Goal: Task Accomplishment & Management: Manage account settings

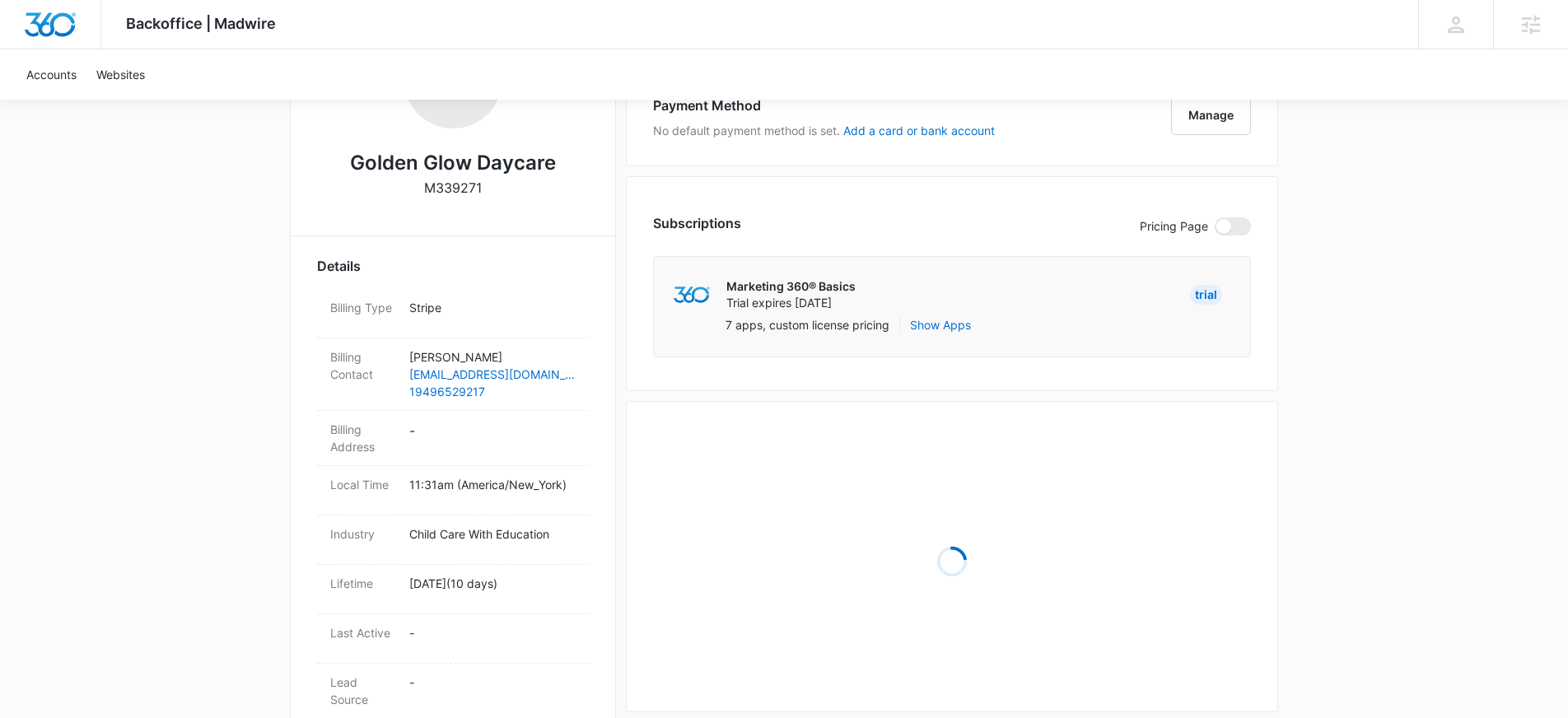
scroll to position [336, 0]
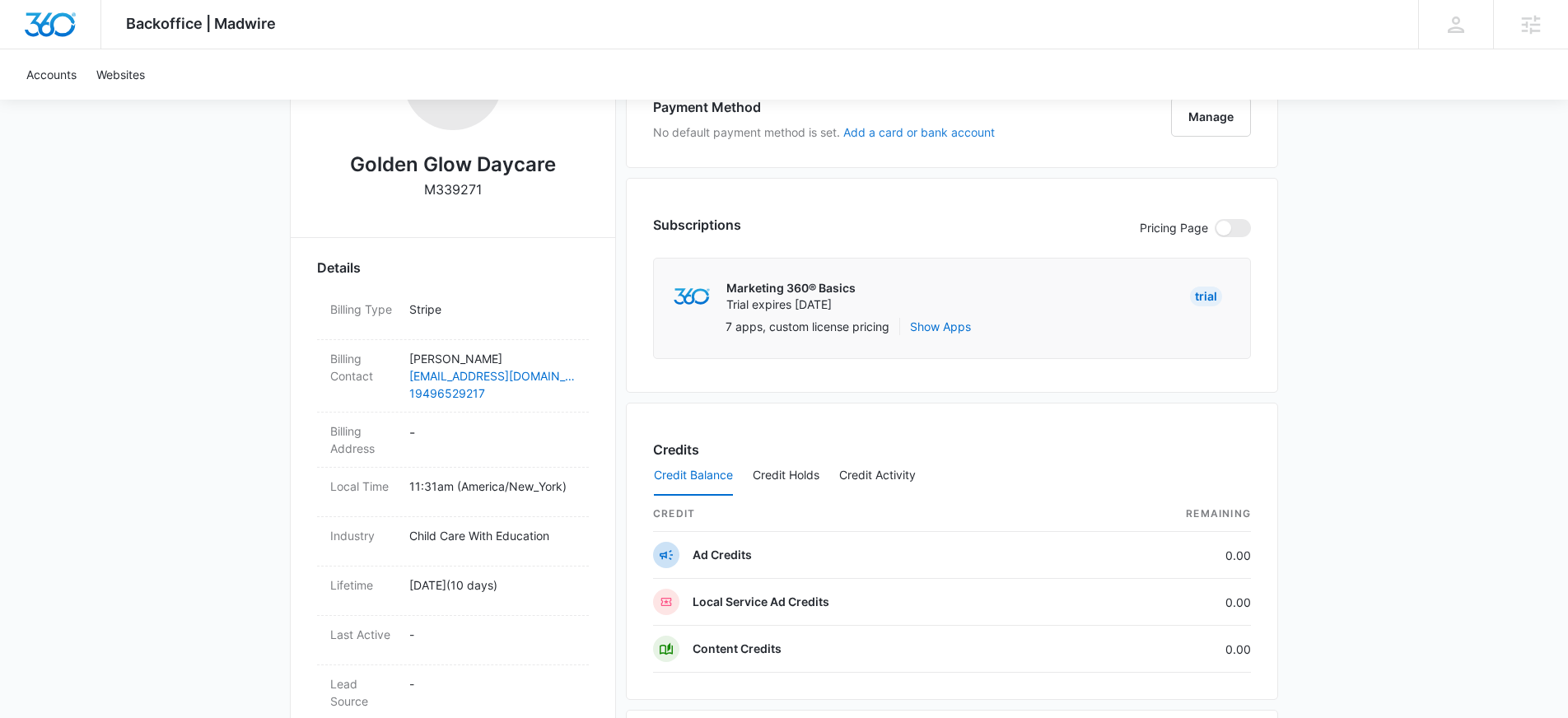
click at [922, 135] on button "Add a card or bank account" at bounding box center [918, 133] width 151 height 12
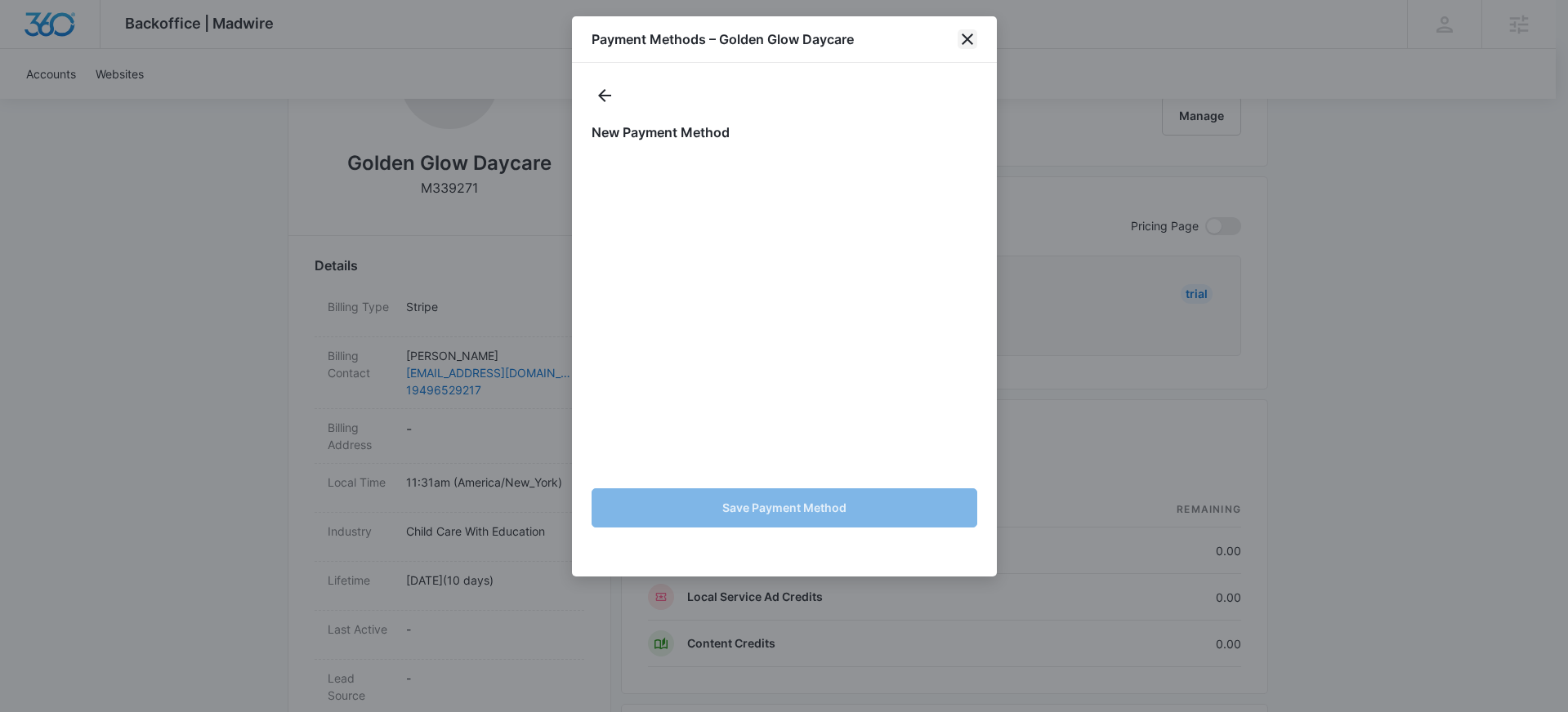
click at [968, 36] on icon "close" at bounding box center [967, 39] width 19 height 19
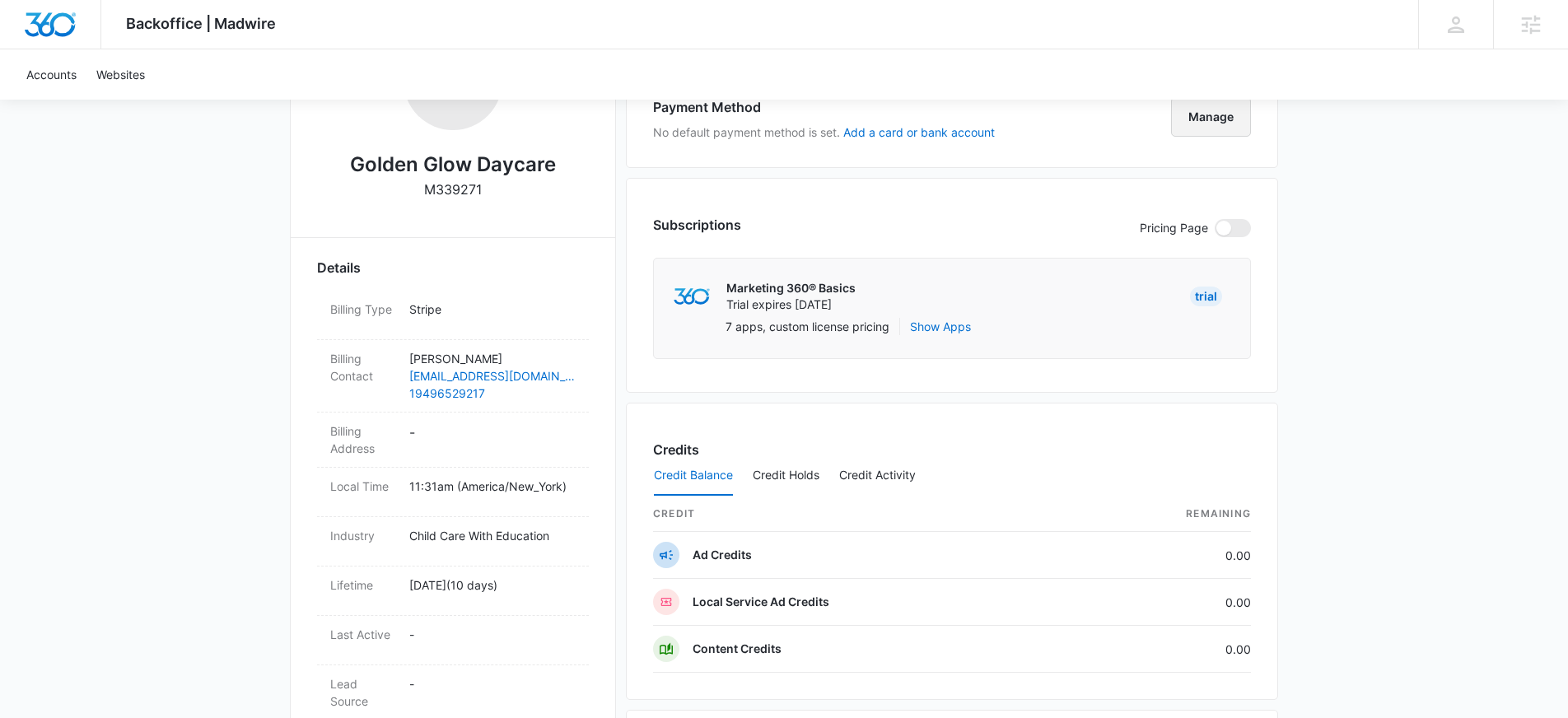
click at [1205, 111] on button "Manage" at bounding box center [1210, 116] width 80 height 40
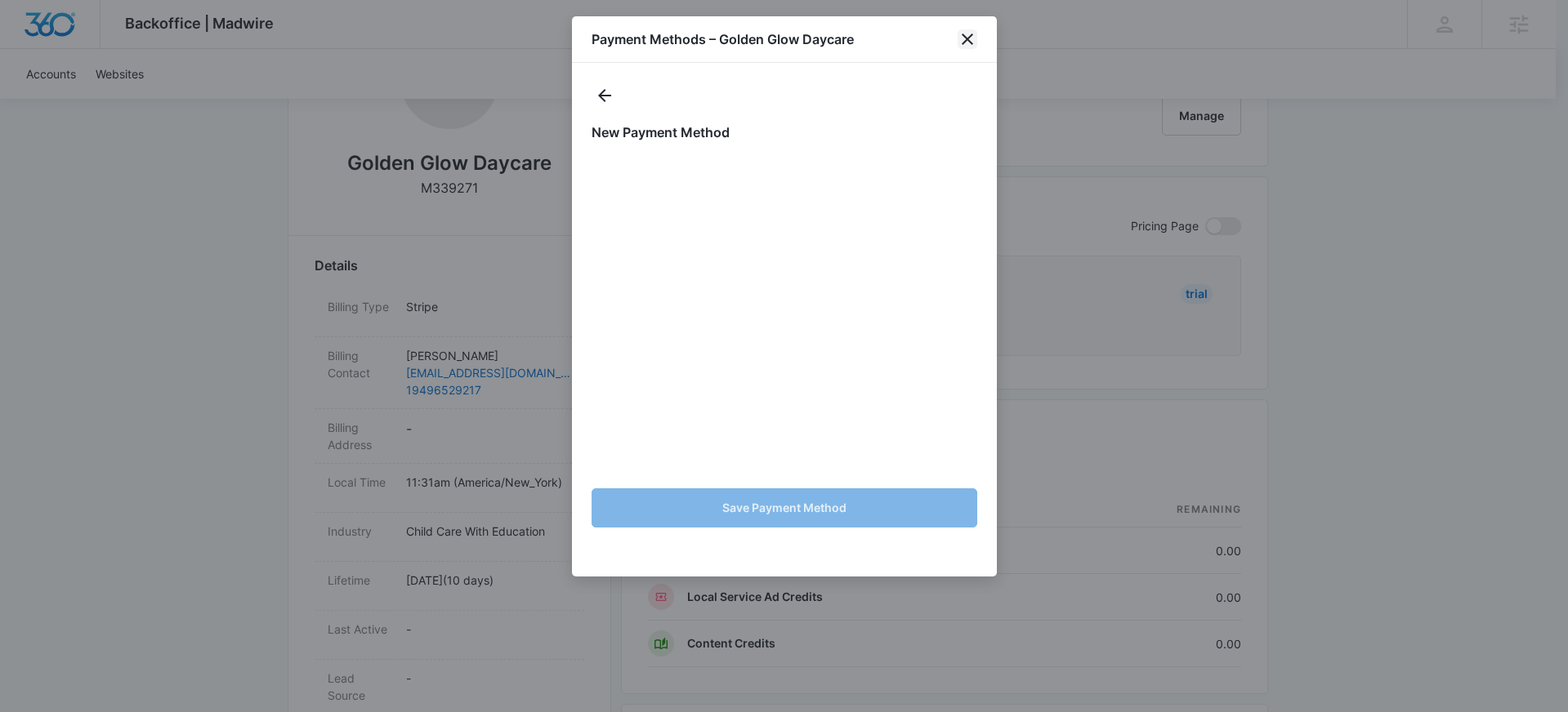
click at [975, 33] on icon "close" at bounding box center [967, 39] width 19 height 19
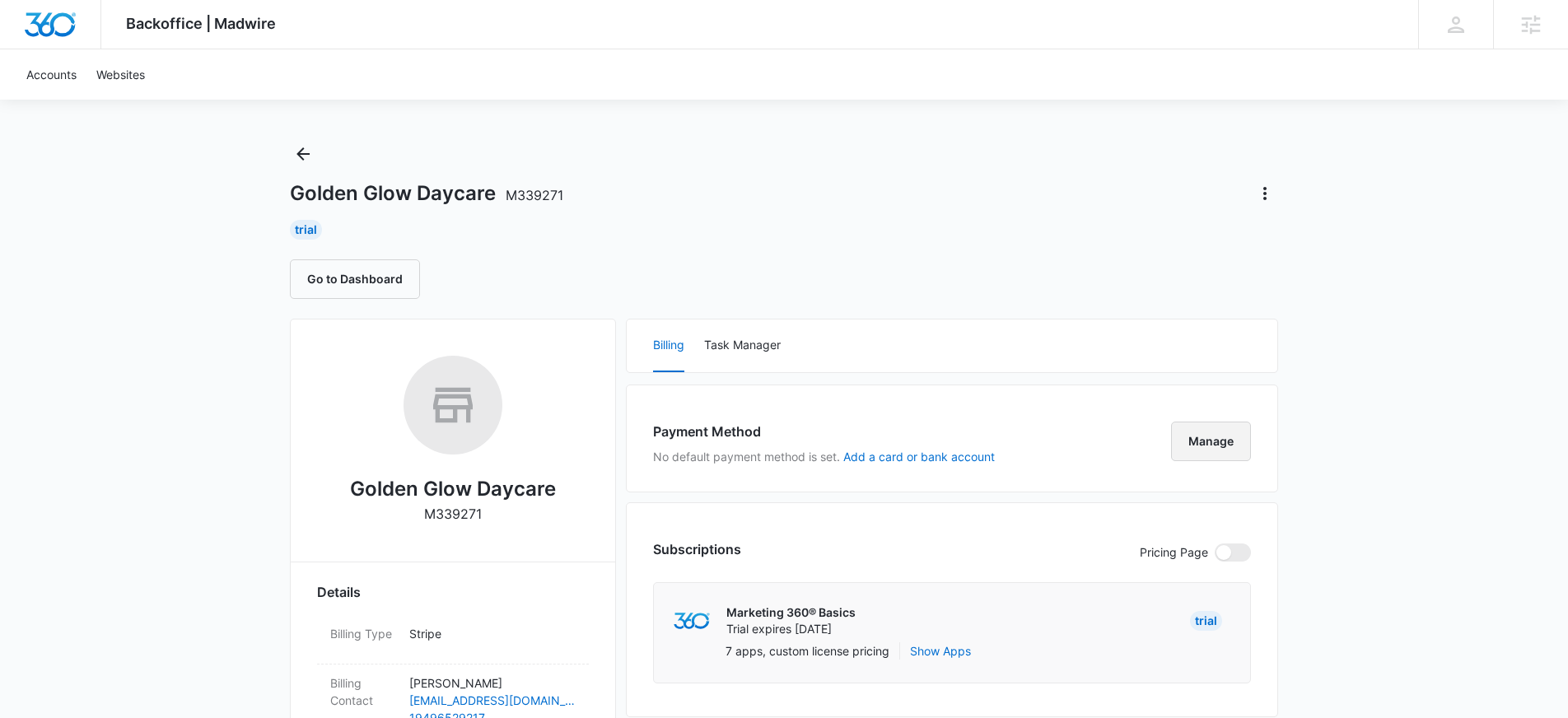
scroll to position [0, 0]
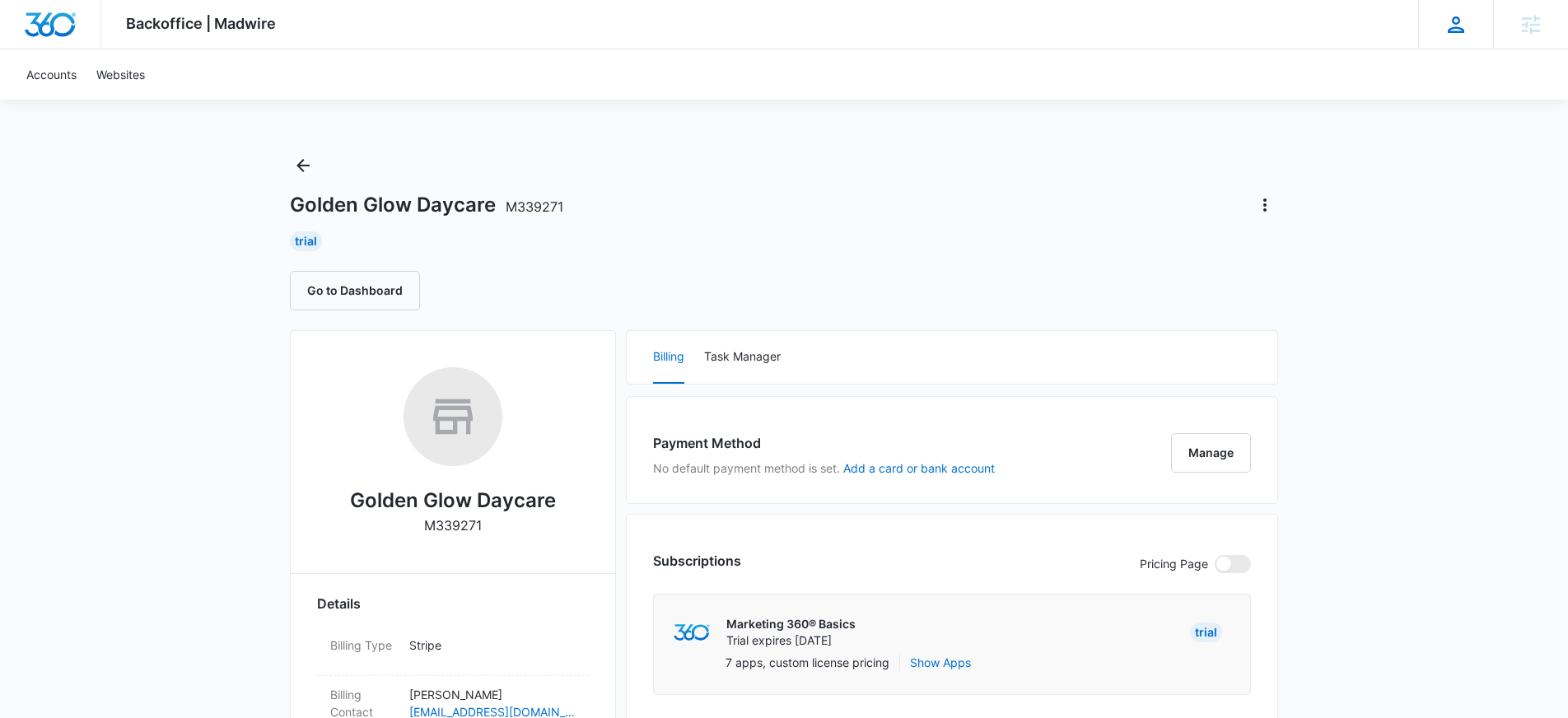
click at [1454, 22] on icon at bounding box center [1456, 24] width 16 height 16
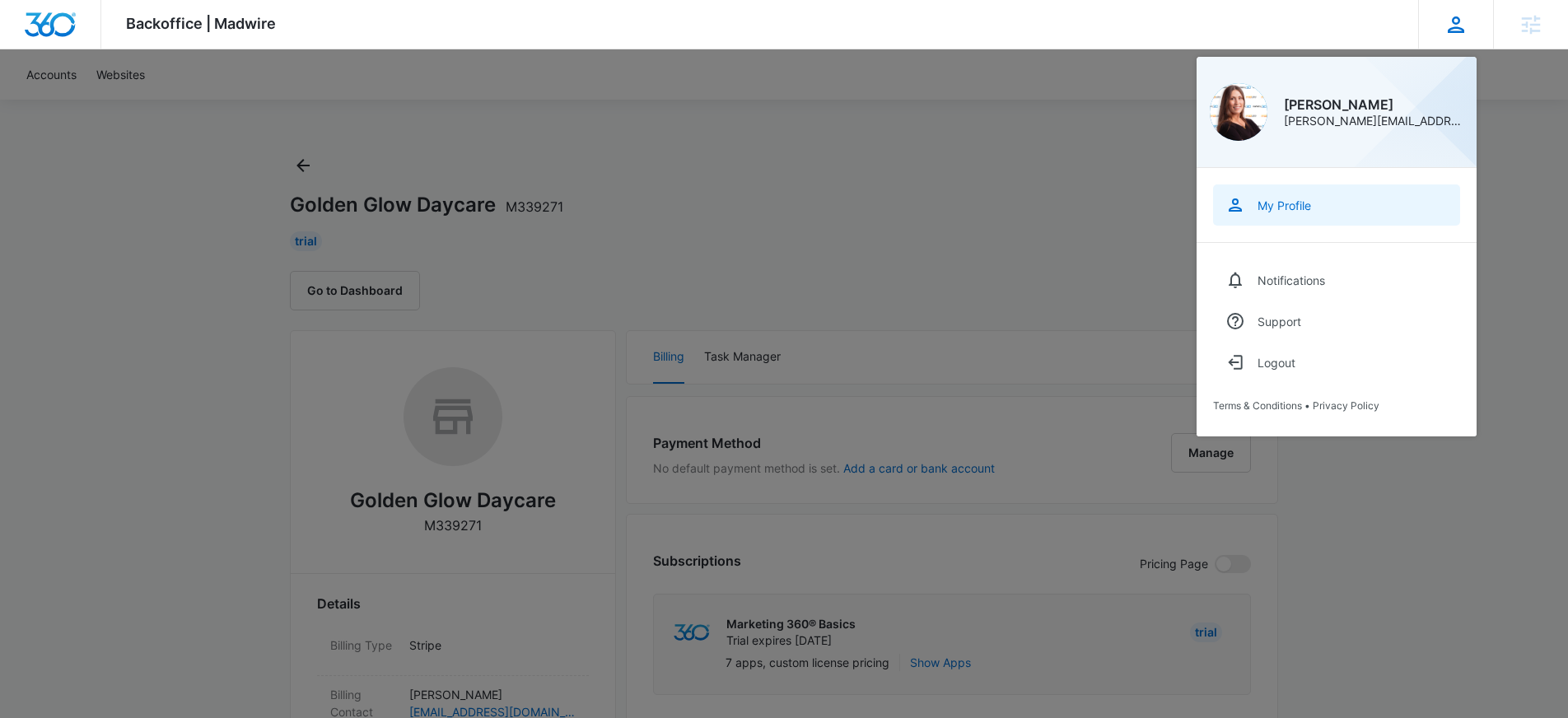
click at [1268, 199] on div "My Profile" at bounding box center [1283, 206] width 53 height 14
click at [1054, 176] on div at bounding box center [784, 359] width 1568 height 718
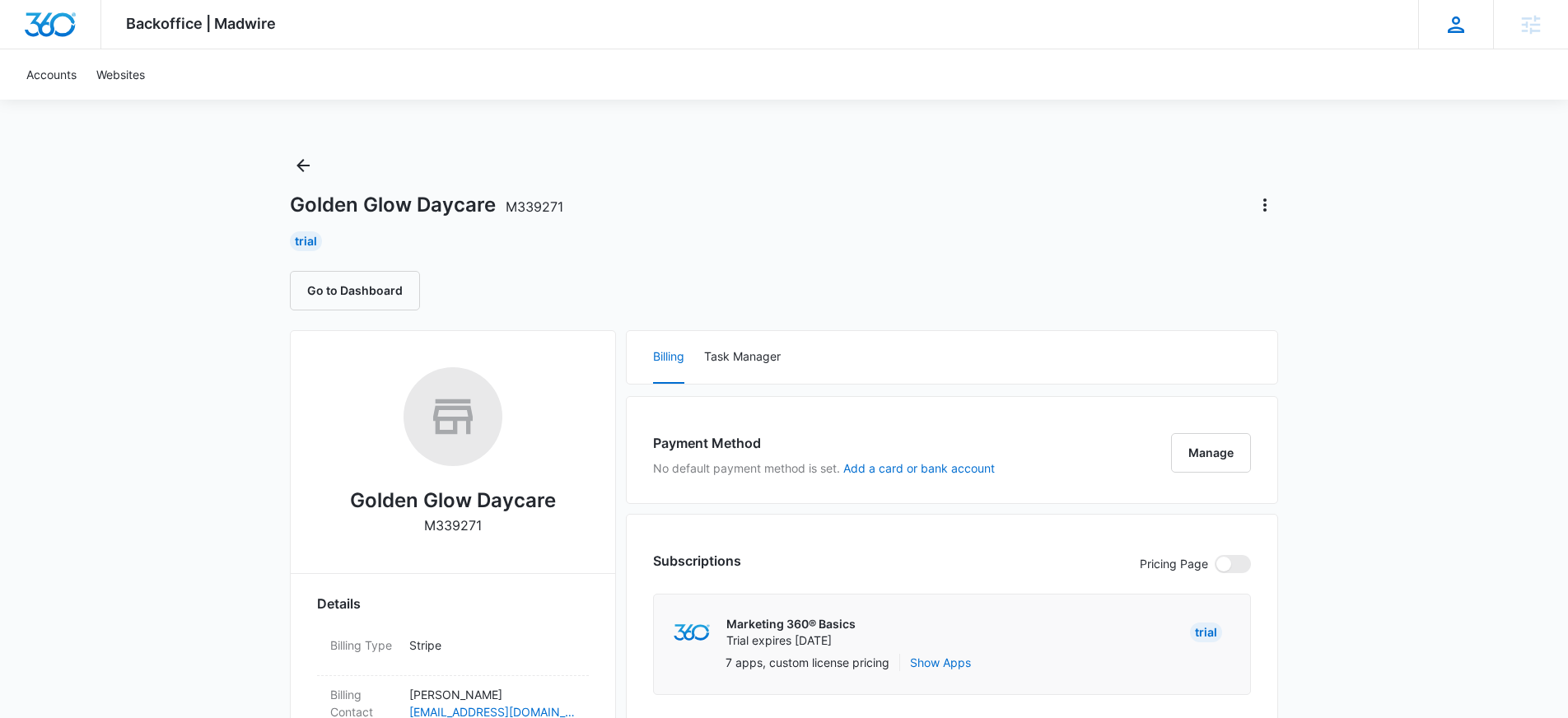
click at [1450, 9] on div "Kristina Mcvay kristina.mcvay@marketing360.com My Profile Notifications Support…" at bounding box center [1455, 24] width 75 height 49
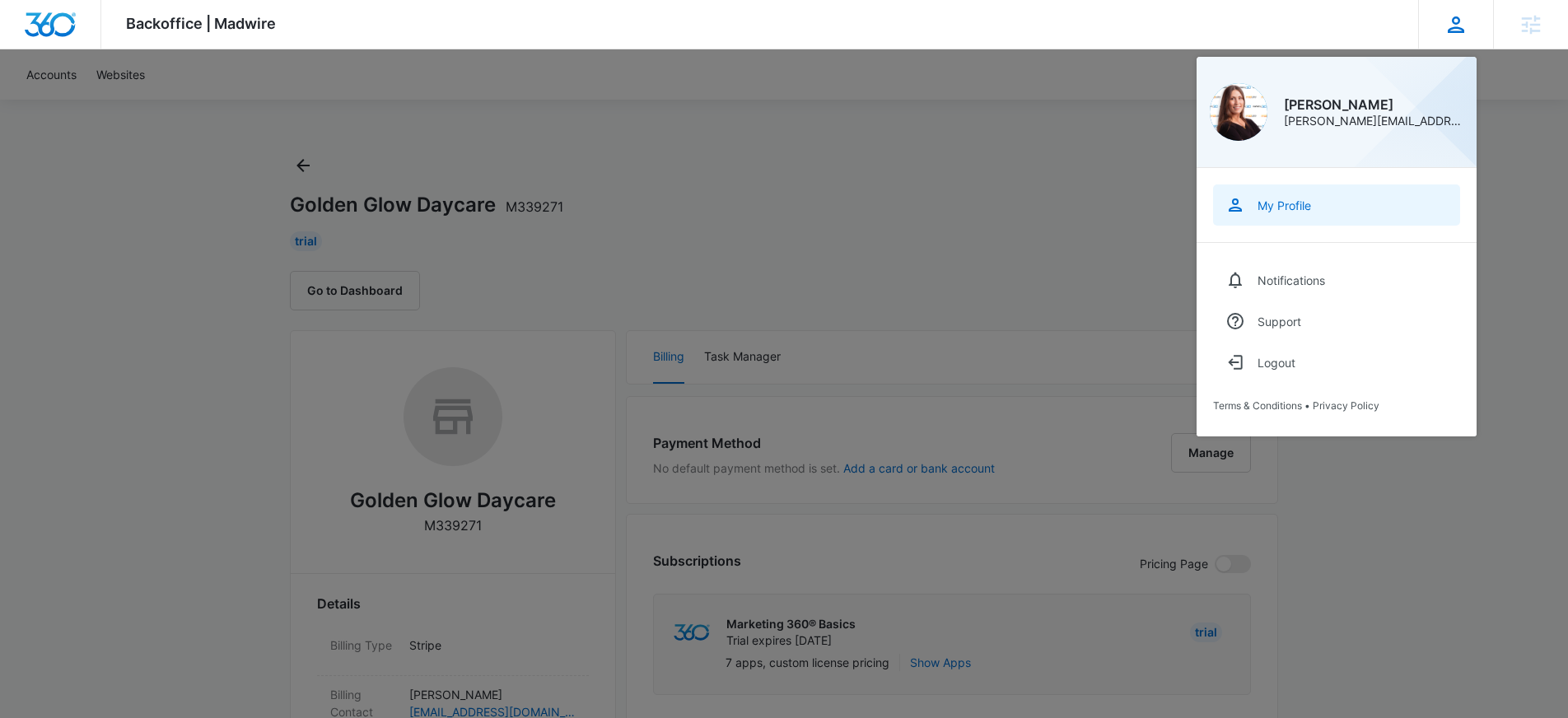
click at [1296, 211] on div "My Profile" at bounding box center [1283, 206] width 53 height 14
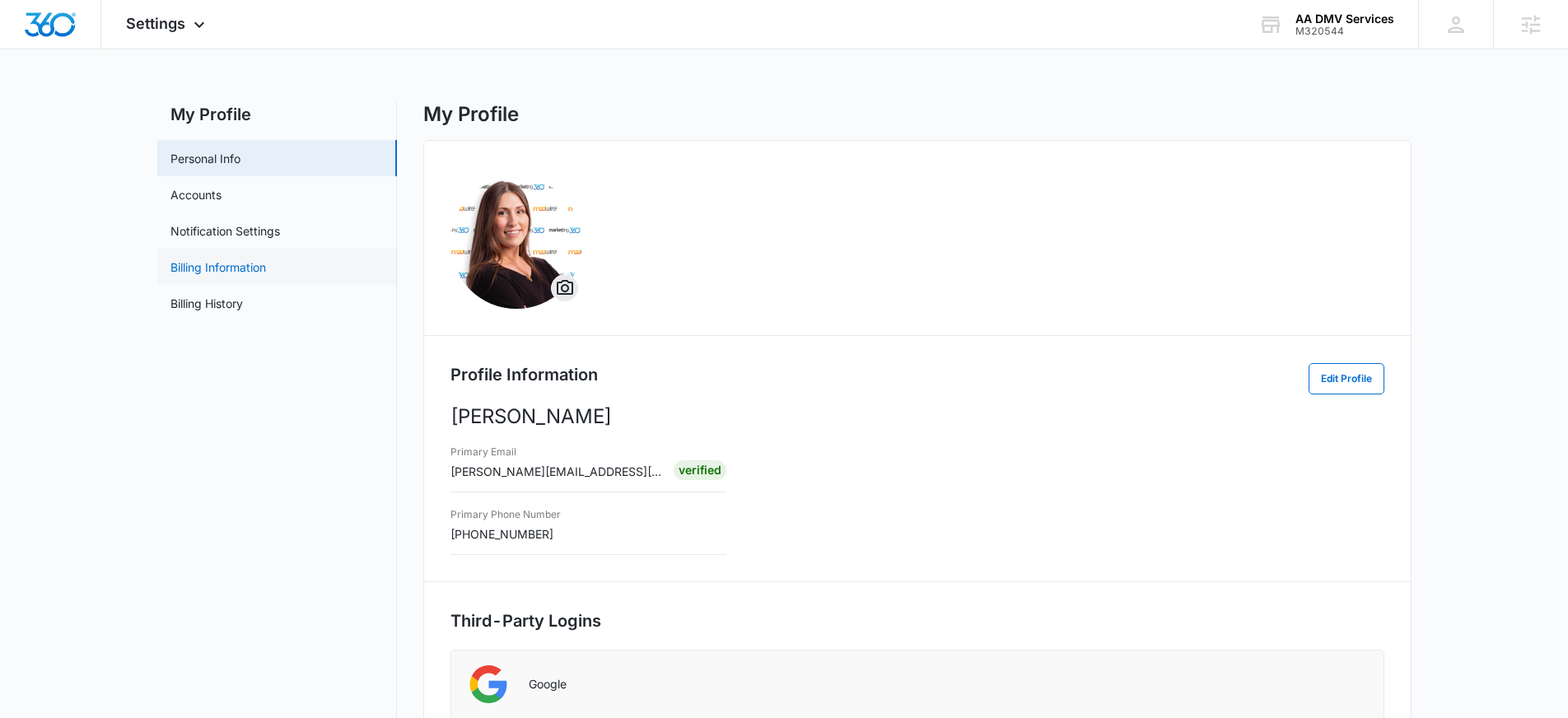
click at [240, 276] on link "Billing Information" at bounding box center [218, 268] width 95 height 17
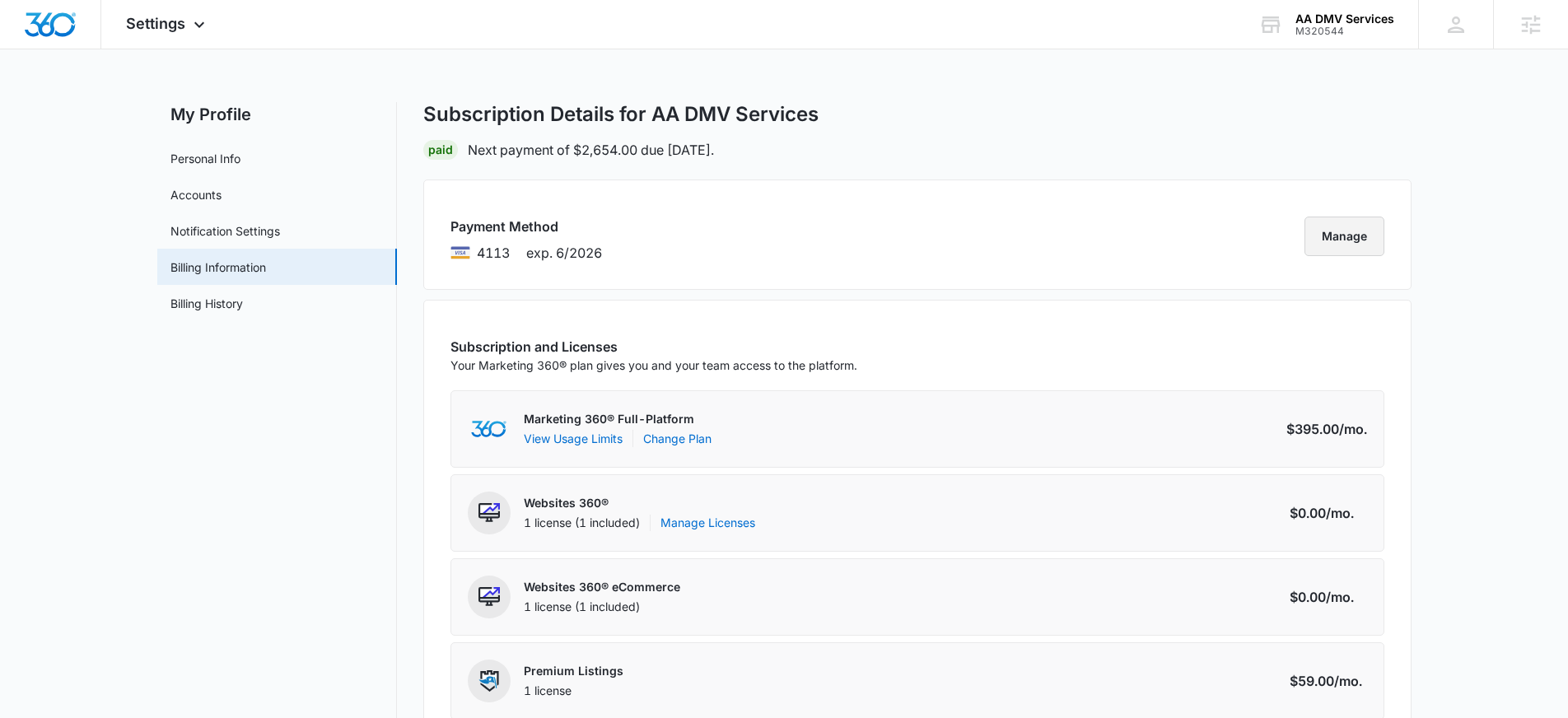
click at [1355, 230] on button "Manage" at bounding box center [1344, 236] width 80 height 40
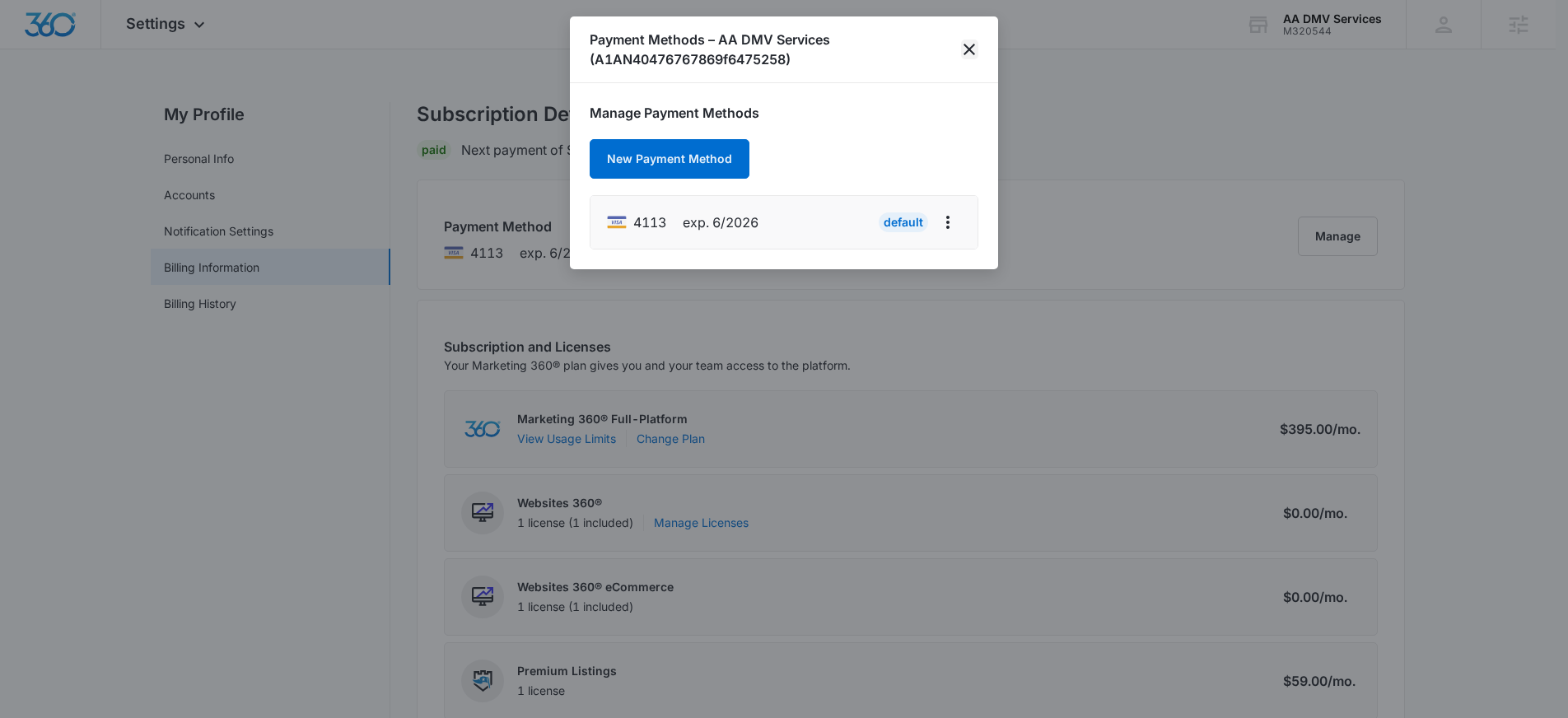
click at [972, 48] on icon "close" at bounding box center [969, 49] width 12 height 12
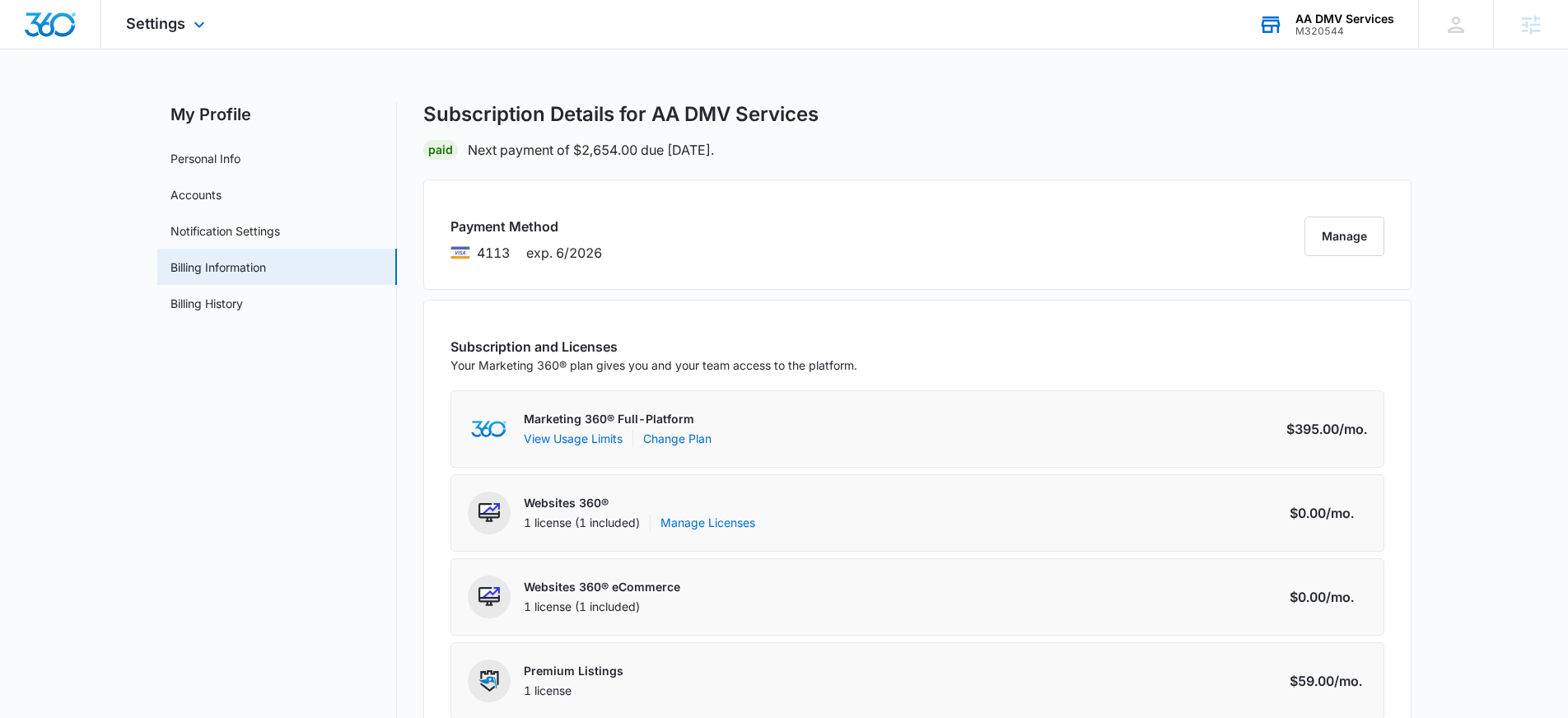
click at [1317, 28] on div "M320544" at bounding box center [1345, 31] width 99 height 12
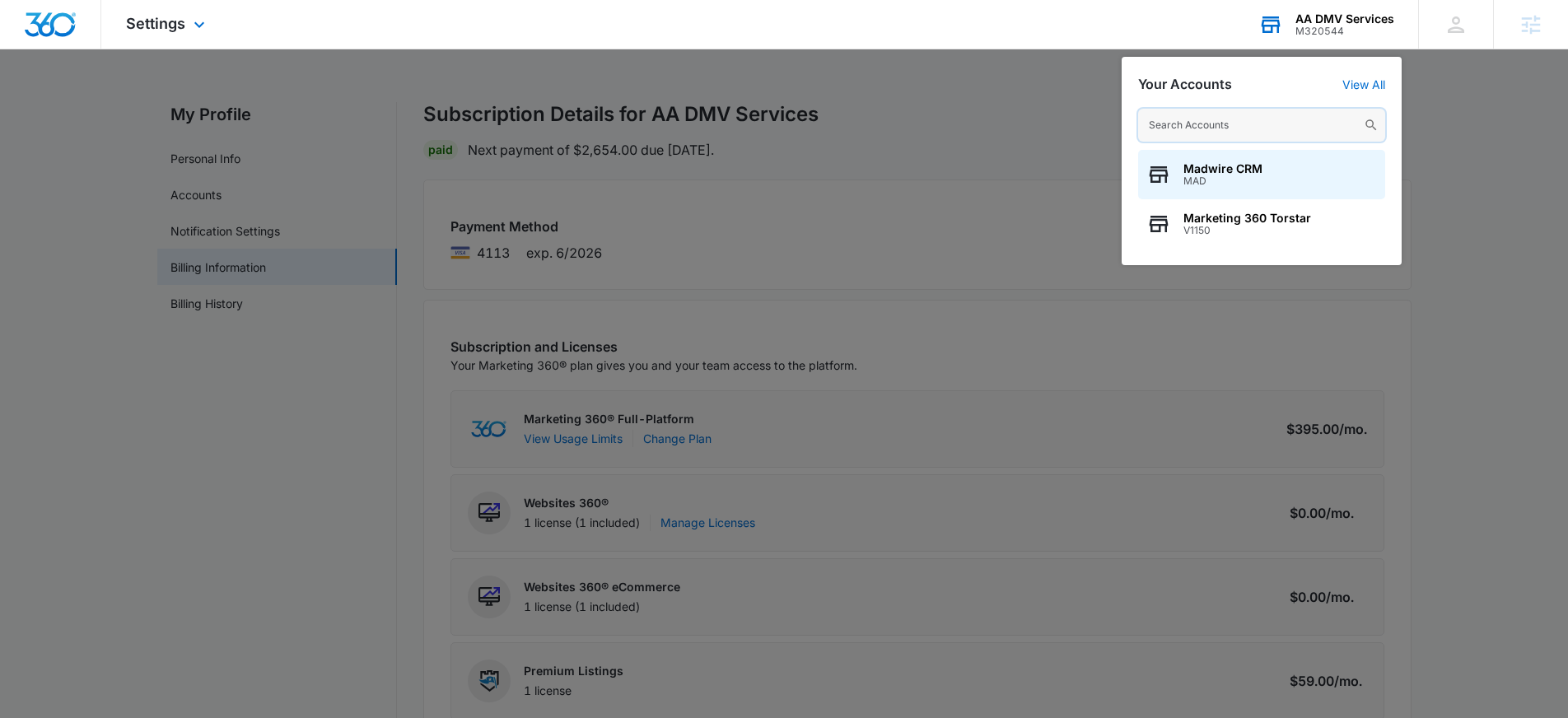
paste input "M339271"
type input "M339271"
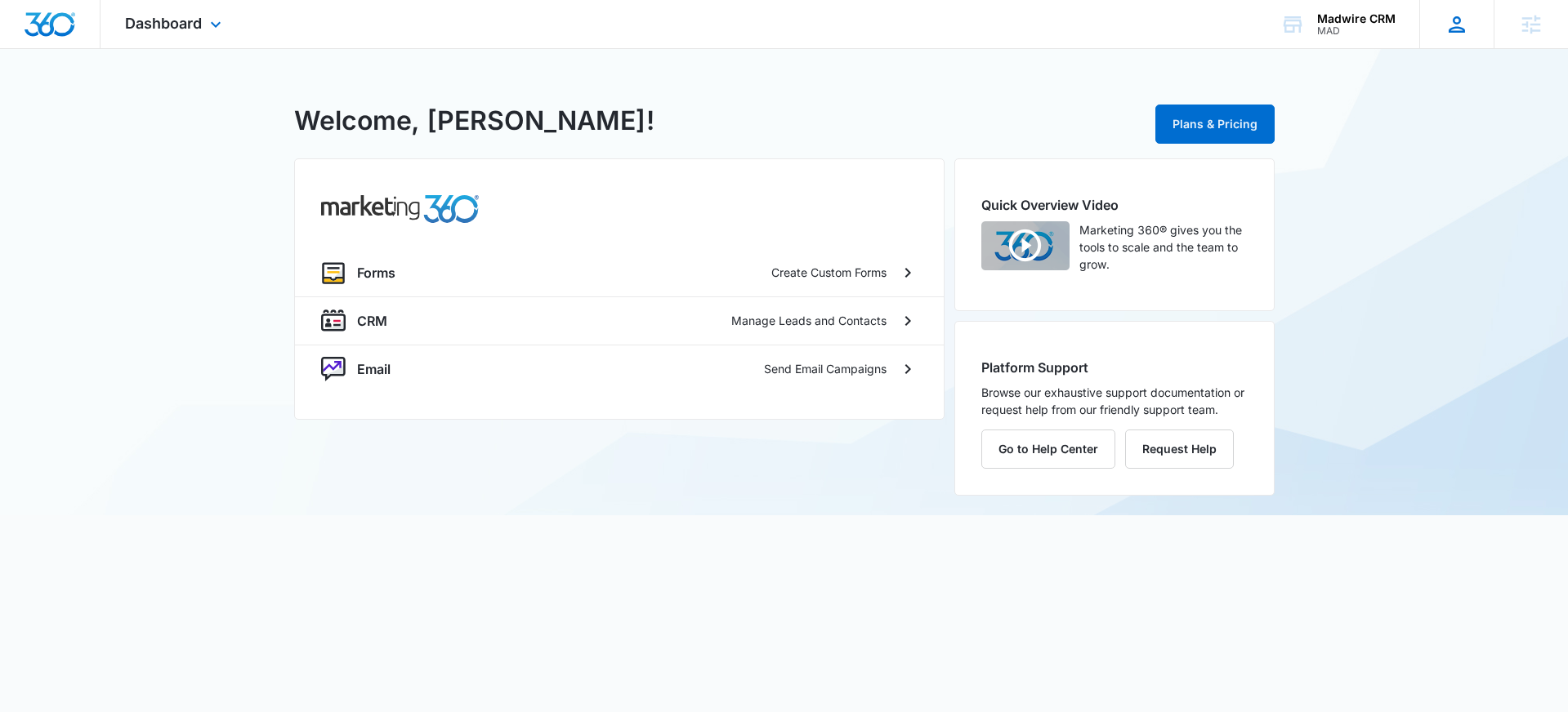
click at [1451, 24] on icon at bounding box center [1456, 24] width 24 height 24
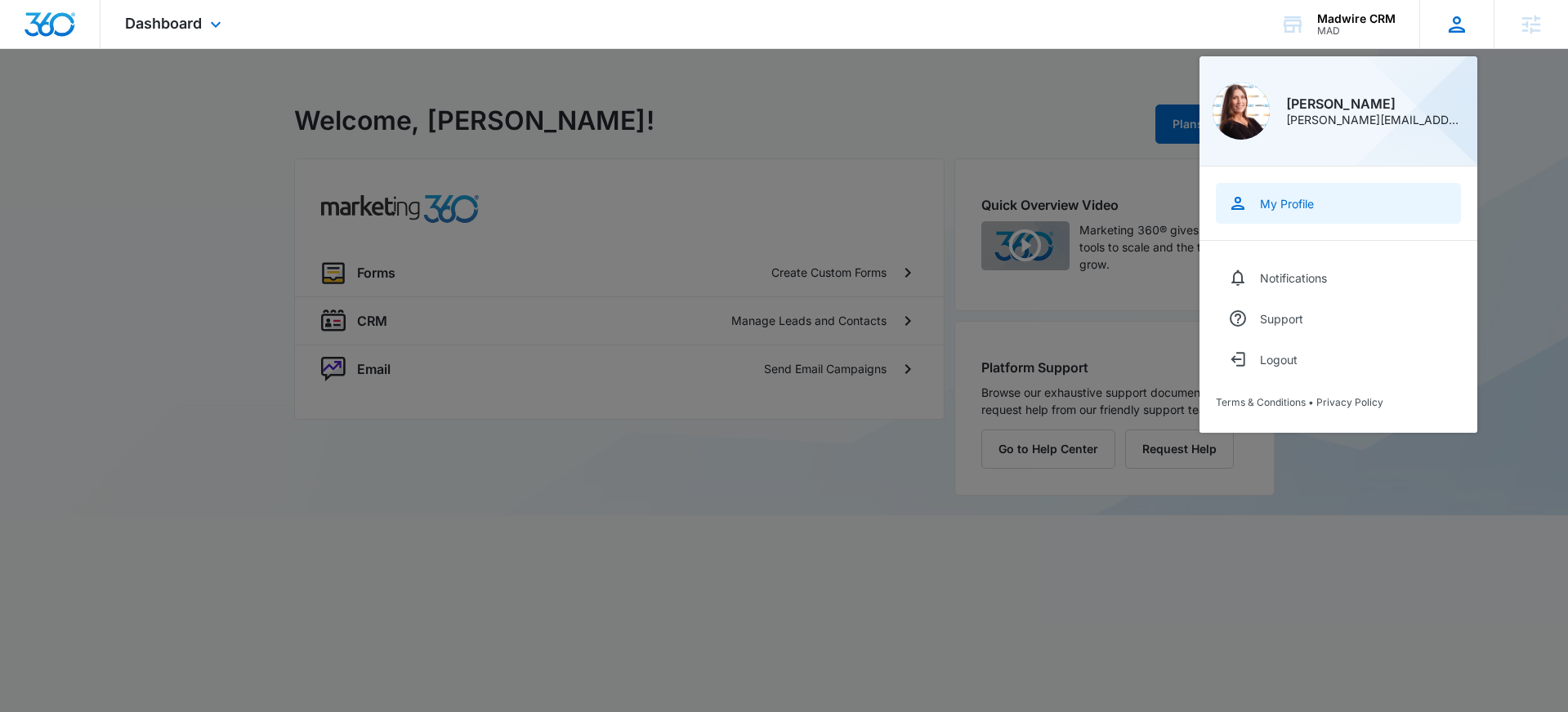
click at [1305, 202] on div "My Profile" at bounding box center [1287, 204] width 54 height 13
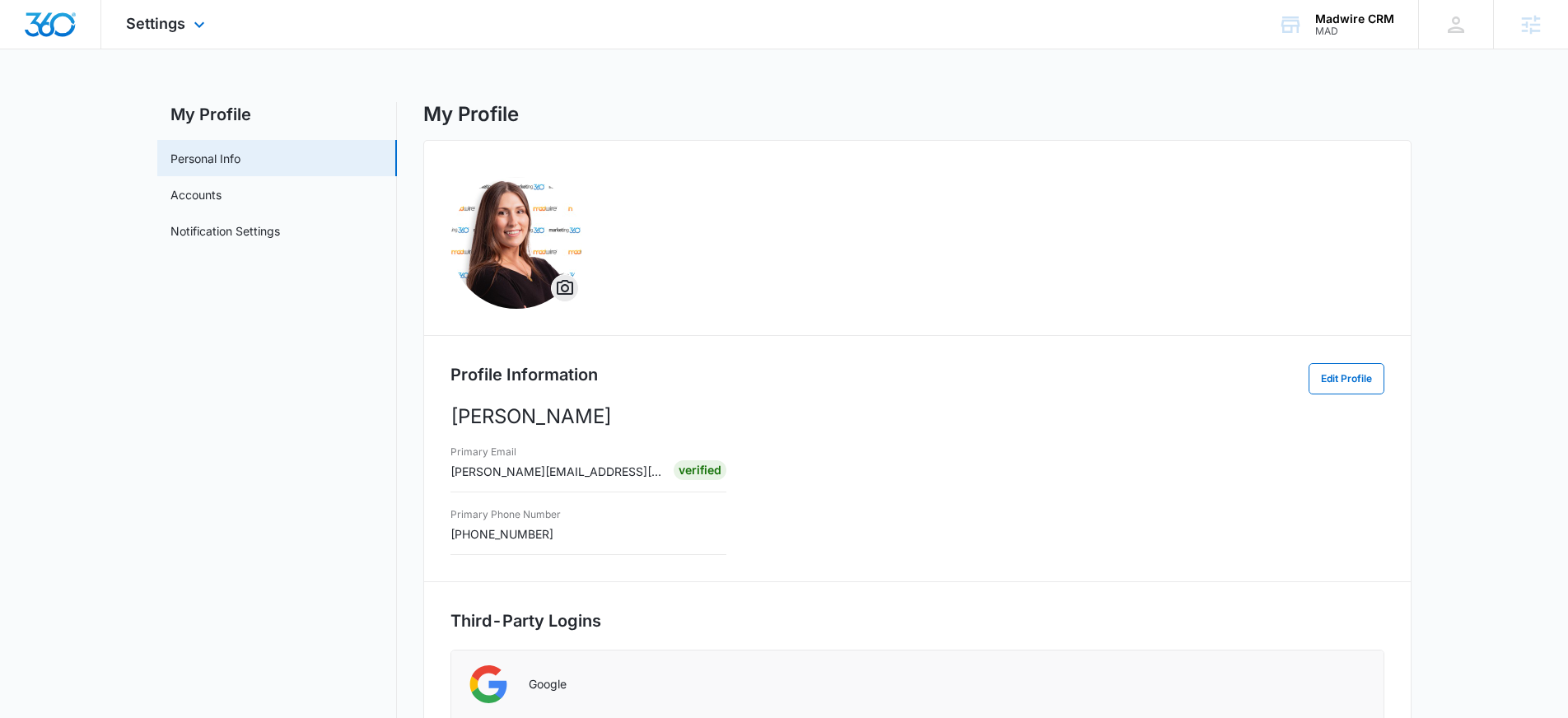
scroll to position [3, 0]
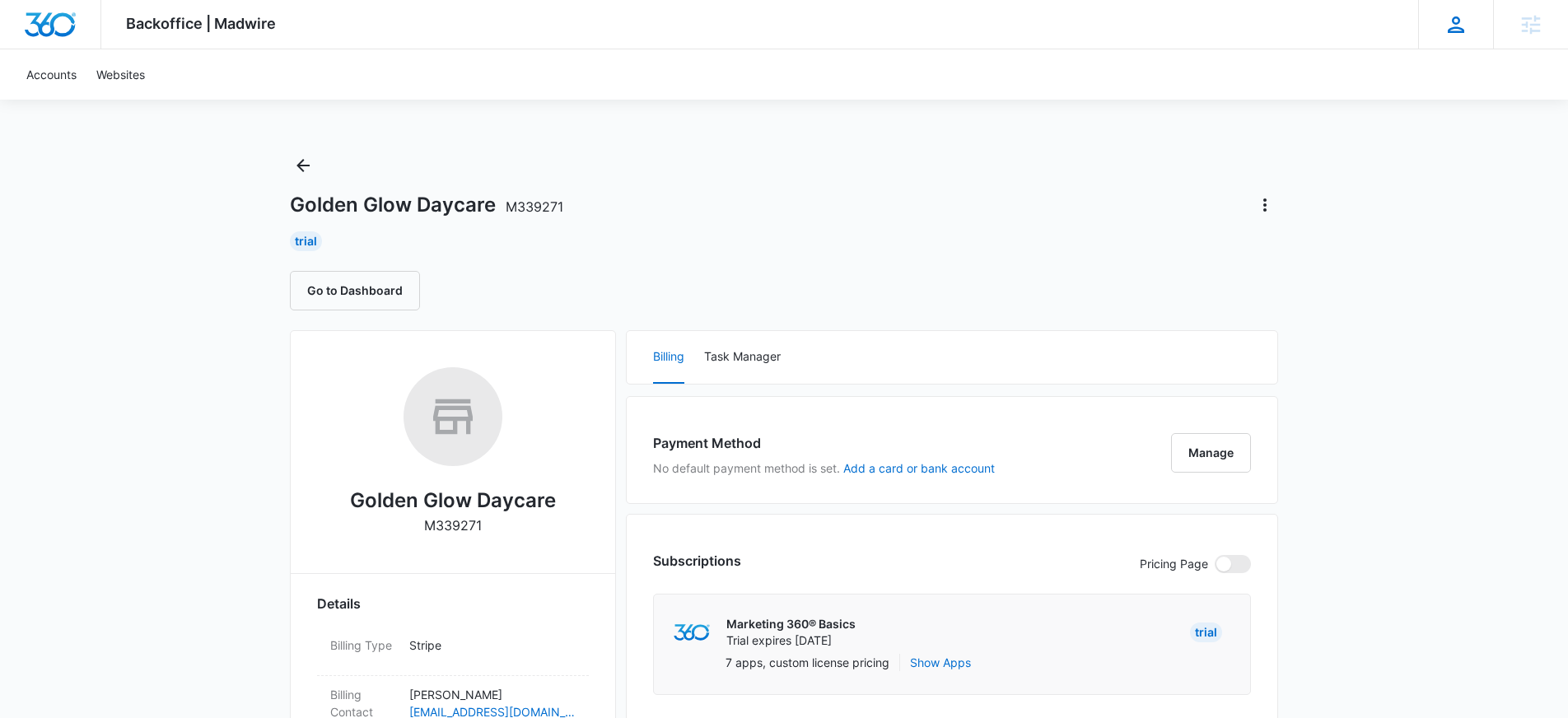
click at [1447, 22] on icon at bounding box center [1455, 24] width 24 height 24
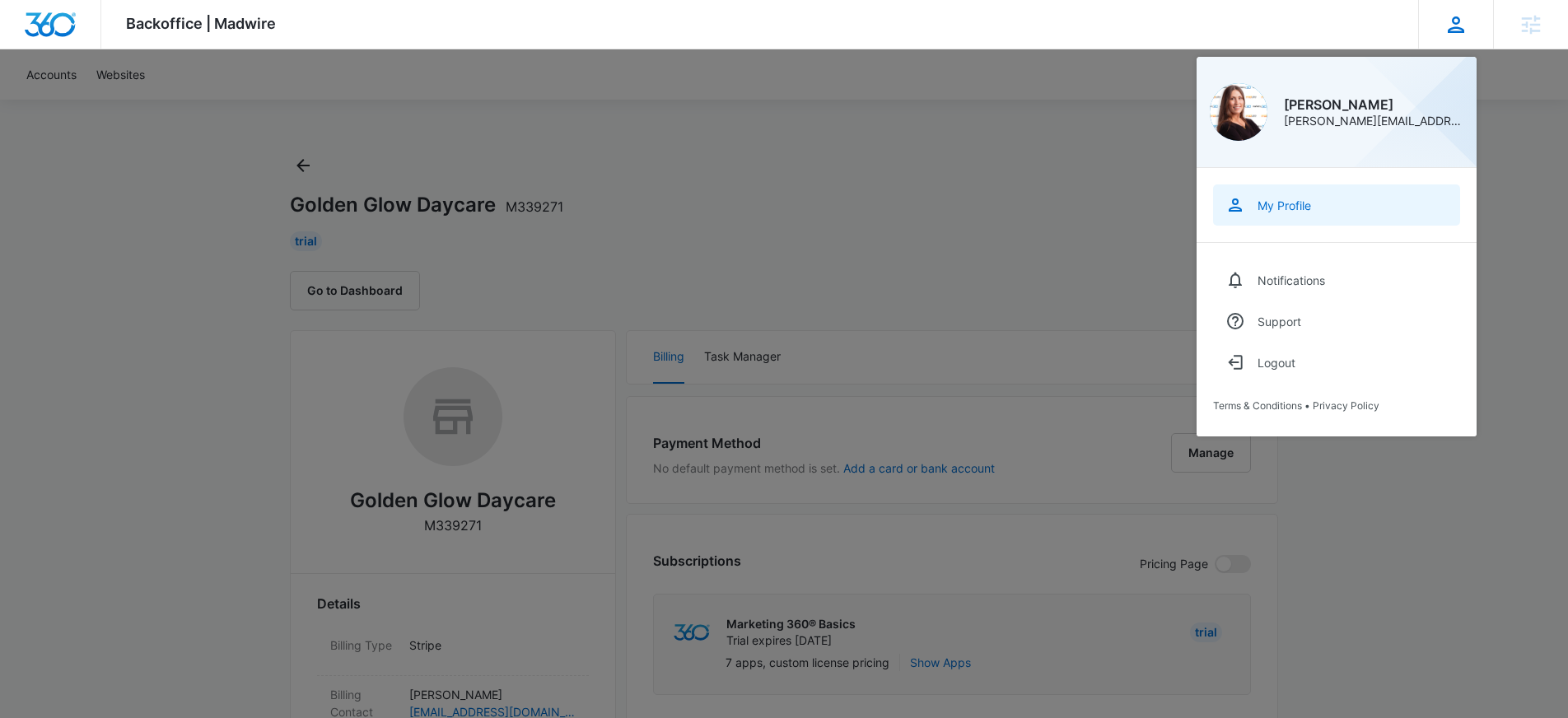
click at [1261, 213] on link "My Profile" at bounding box center [1336, 205] width 247 height 41
